Goal: Check status: Check status

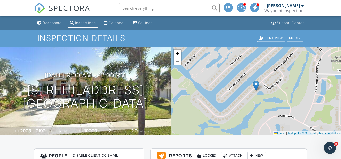
click at [65, 8] on span "SPECTORA" at bounding box center [69, 8] width 41 height 11
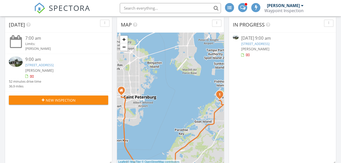
scroll to position [3, 3]
click at [50, 65] on link "902 Bunker View Dr, Apollo Beach, FL 33572" at bounding box center [39, 65] width 28 height 5
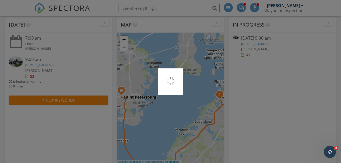
scroll to position [0, 0]
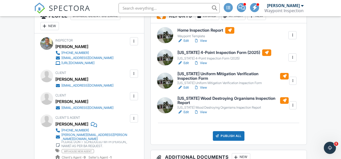
scroll to position [194, 0]
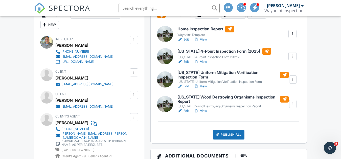
click at [205, 110] on link "View" at bounding box center [200, 110] width 13 height 5
click at [202, 85] on link "View" at bounding box center [200, 86] width 13 height 5
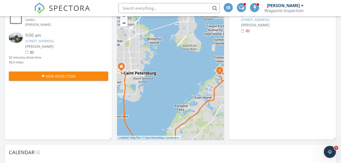
scroll to position [59, 0]
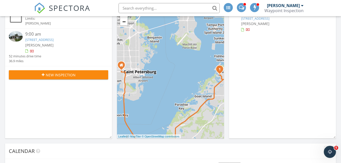
click at [54, 40] on link "[STREET_ADDRESS]" at bounding box center [39, 39] width 28 height 5
